Goal: Navigation & Orientation: Find specific page/section

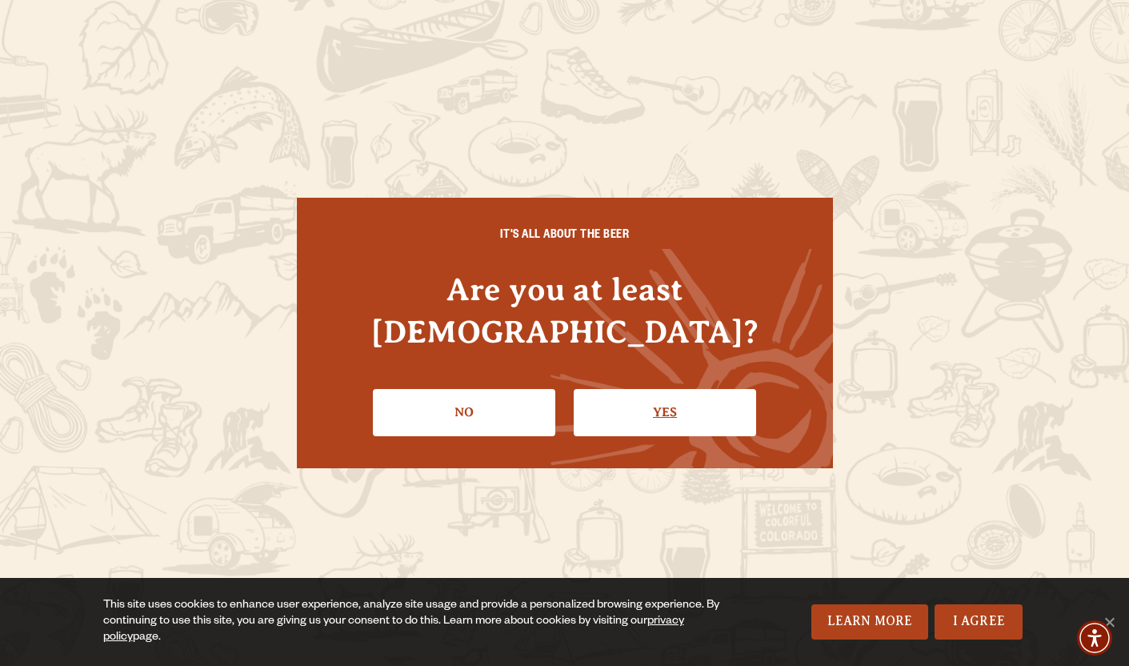
click at [638, 407] on link "Yes" at bounding box center [665, 412] width 182 height 46
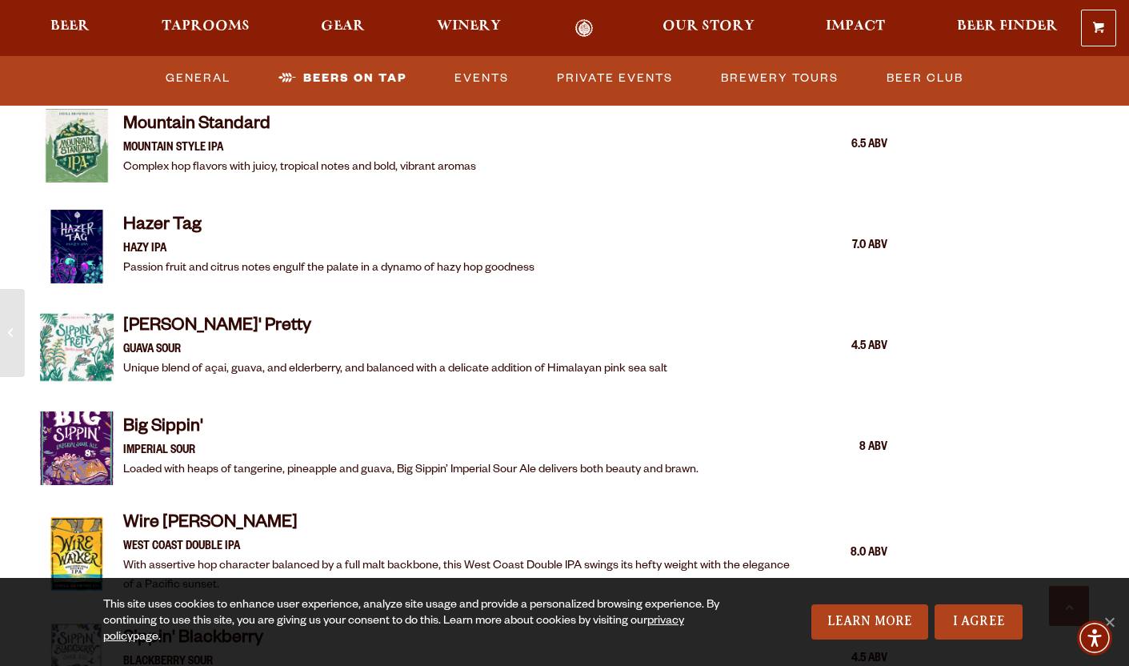
scroll to position [2334, 0]
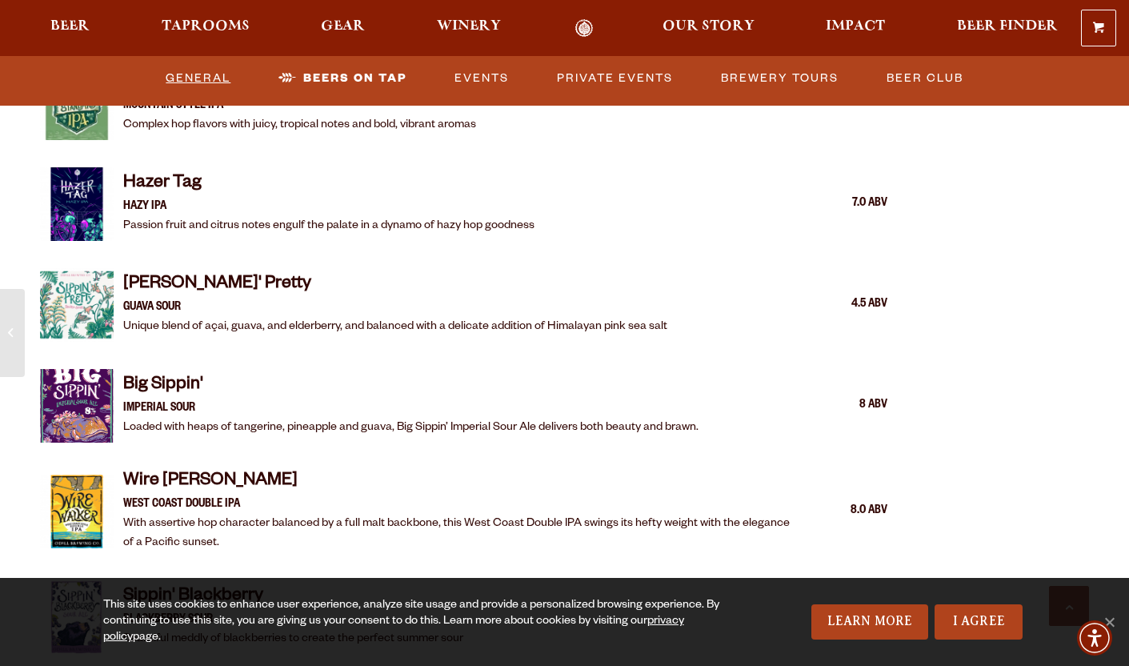
click at [190, 72] on link "General" at bounding box center [198, 78] width 78 height 37
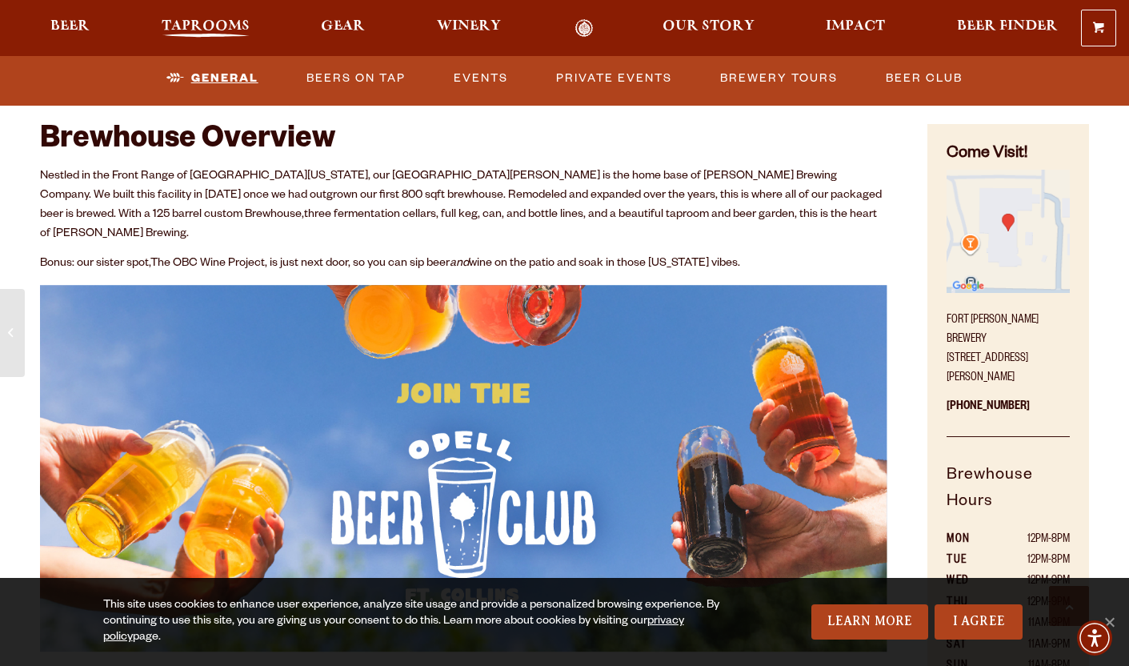
scroll to position [647, 0]
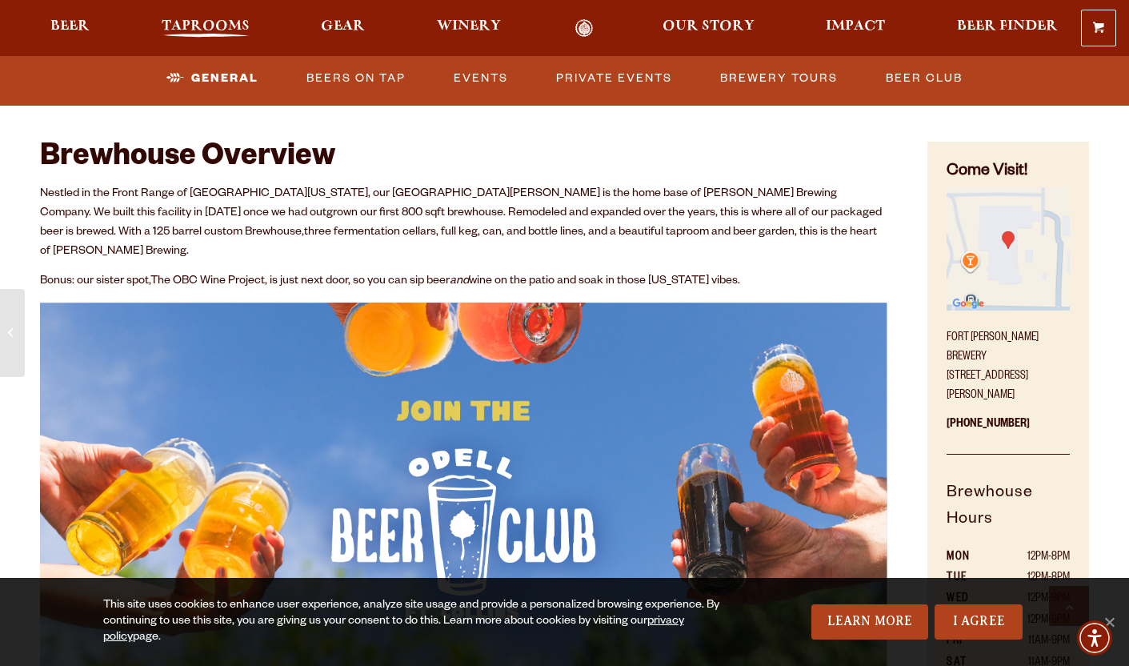
click at [198, 31] on span "Taprooms" at bounding box center [206, 26] width 88 height 13
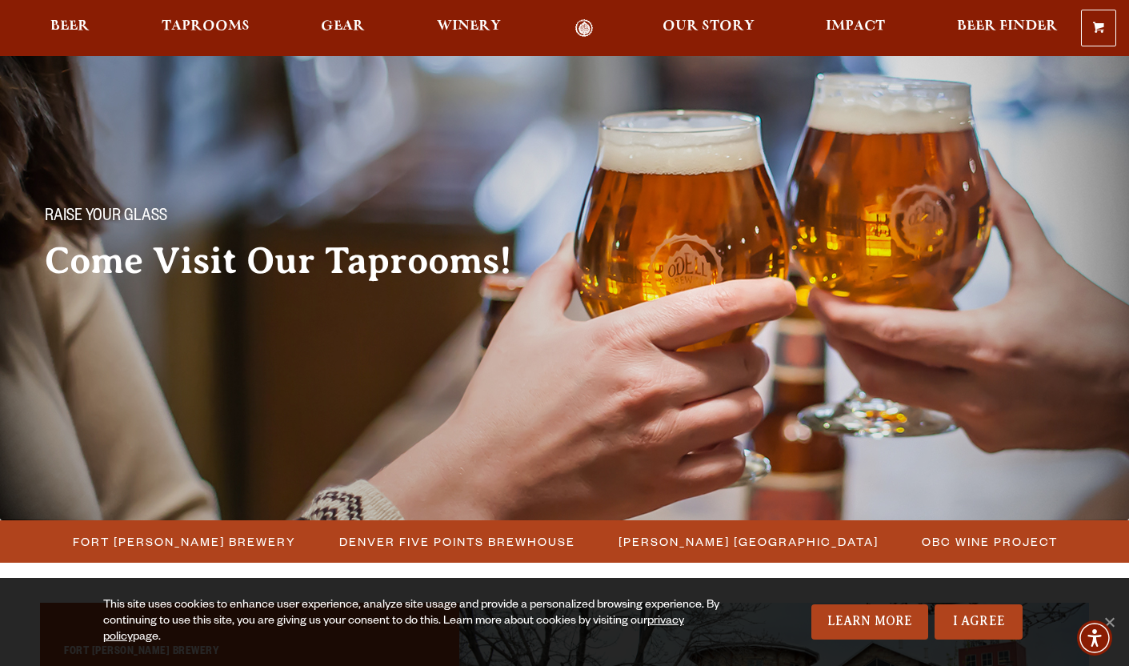
scroll to position [139, 0]
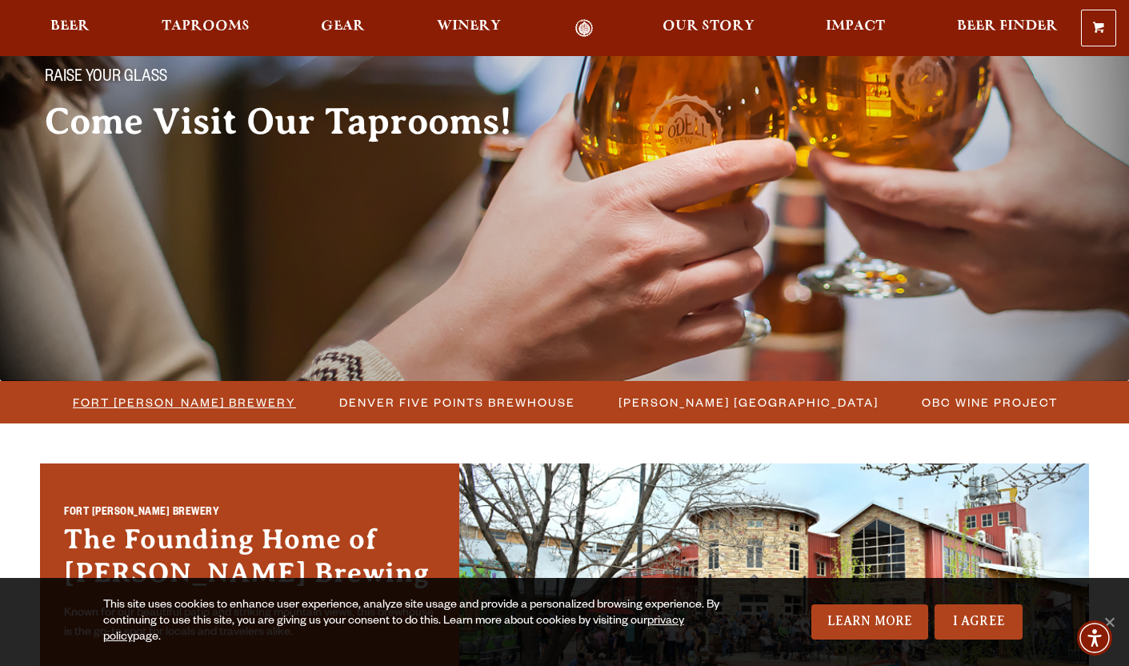
click at [222, 399] on span "Fort [PERSON_NAME] Brewery" at bounding box center [184, 401] width 223 height 23
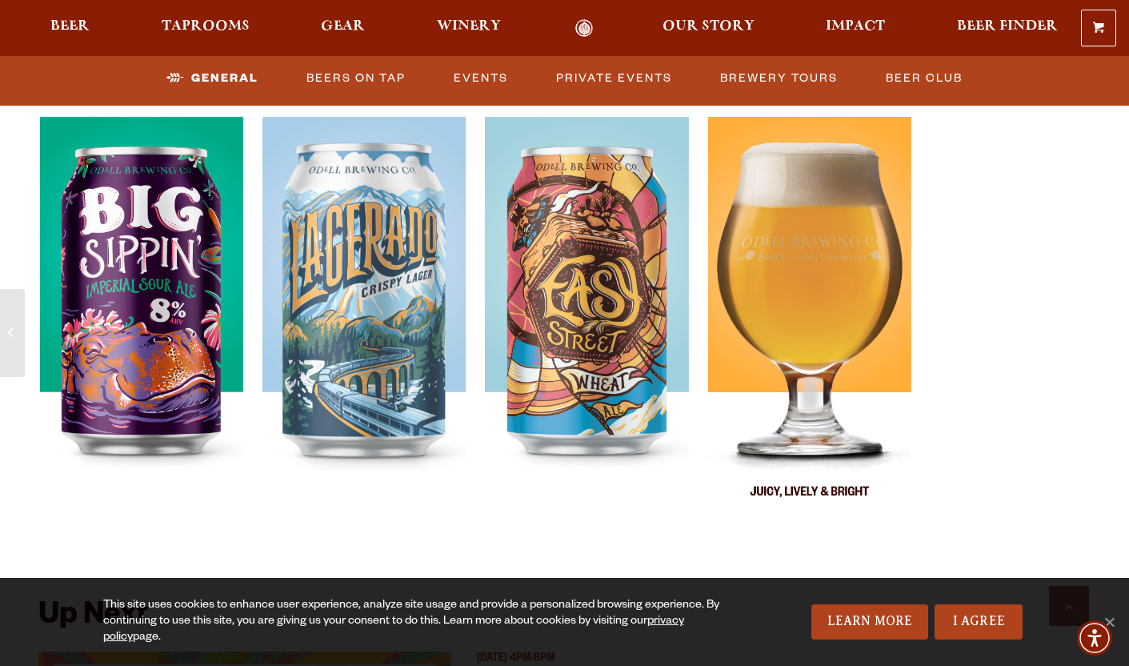
scroll to position [3040, 0]
